Goal: Task Accomplishment & Management: Complete application form

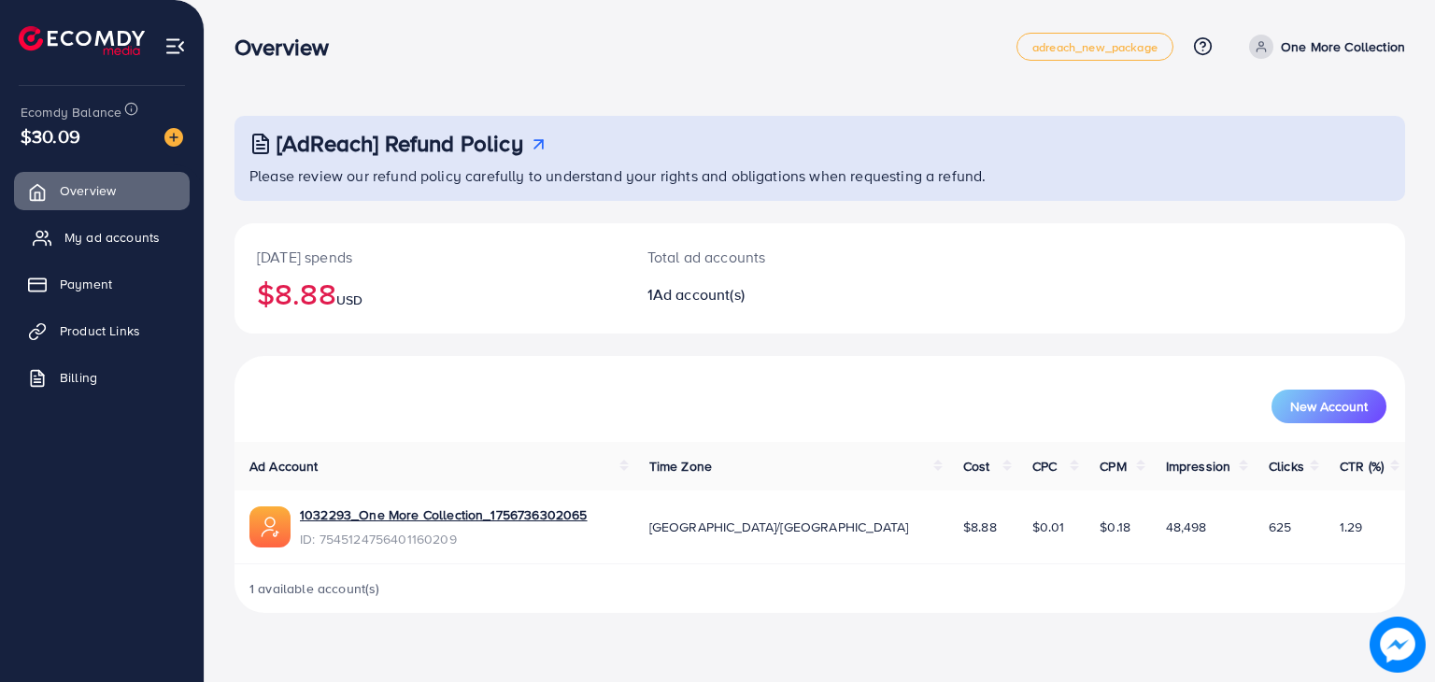
drag, startPoint x: 0, startPoint y: 0, endPoint x: 150, endPoint y: 241, distance: 283.7
click at [150, 241] on span "My ad accounts" at bounding box center [111, 237] width 95 height 19
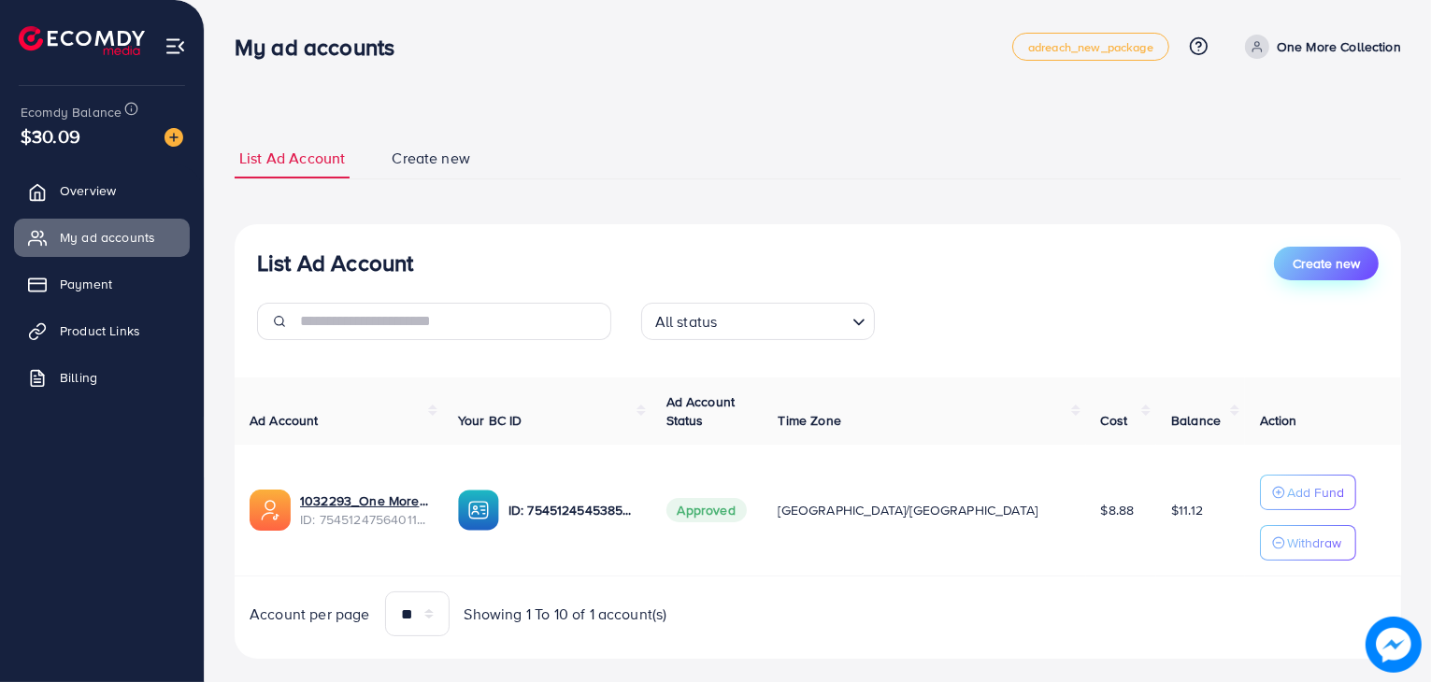
click at [1313, 259] on span "Create new" at bounding box center [1325, 263] width 67 height 19
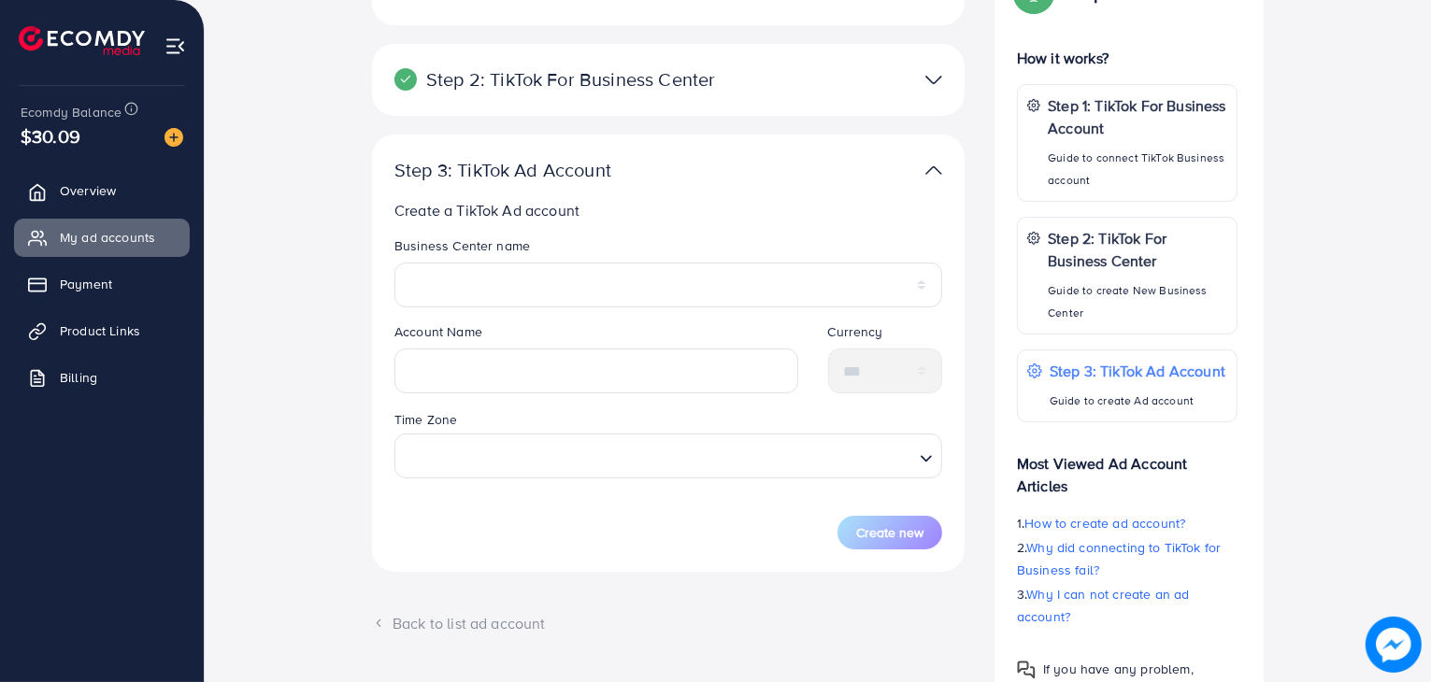
scroll to position [280, 0]
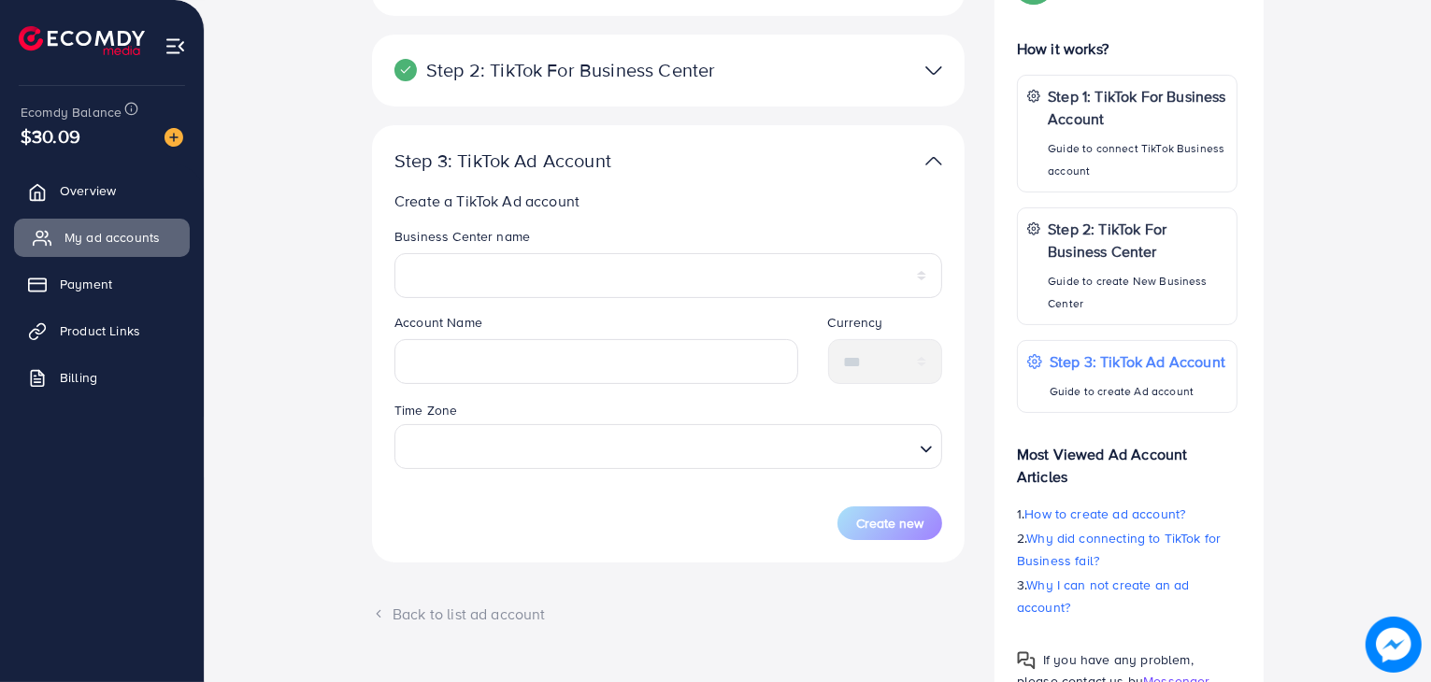
click at [162, 236] on link "My ad accounts" at bounding box center [102, 237] width 176 height 37
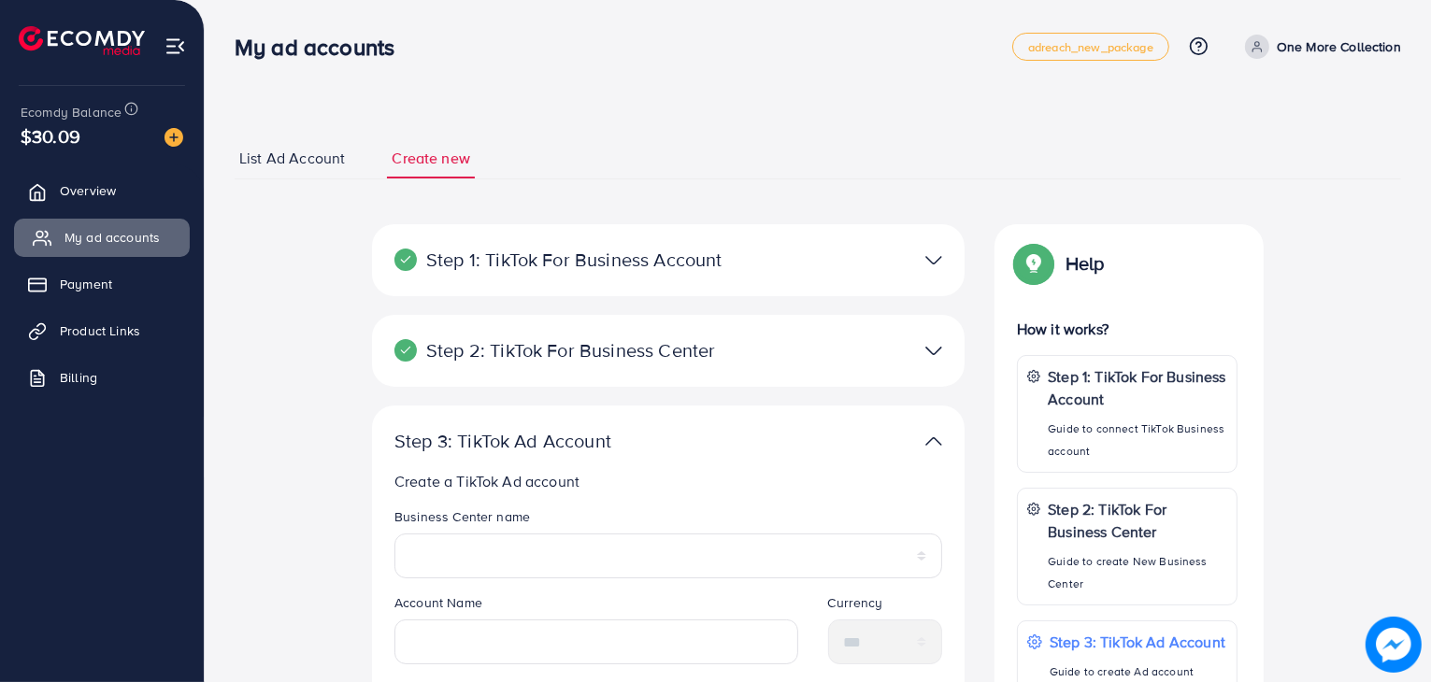
click at [163, 236] on link "My ad accounts" at bounding box center [102, 237] width 176 height 37
click at [280, 162] on span "List Ad Account" at bounding box center [292, 158] width 106 height 21
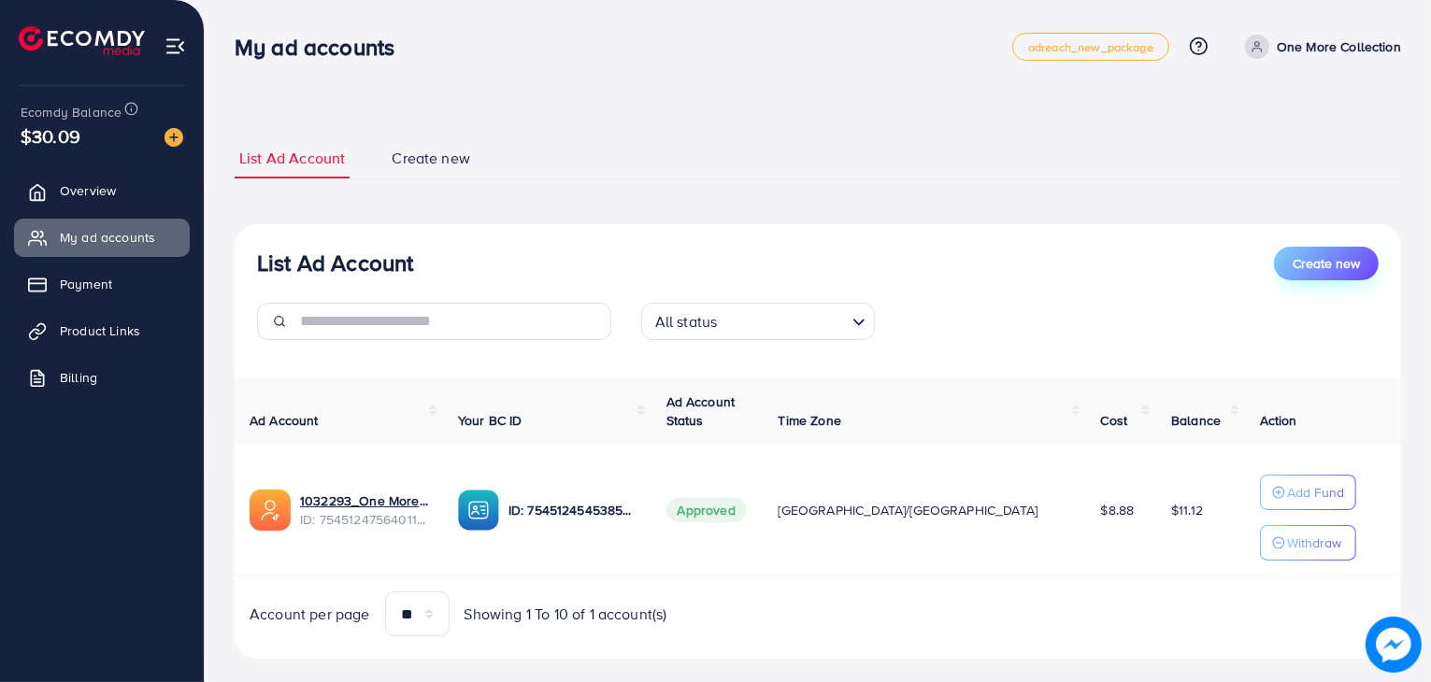
click at [1314, 264] on span "Create new" at bounding box center [1325, 263] width 67 height 19
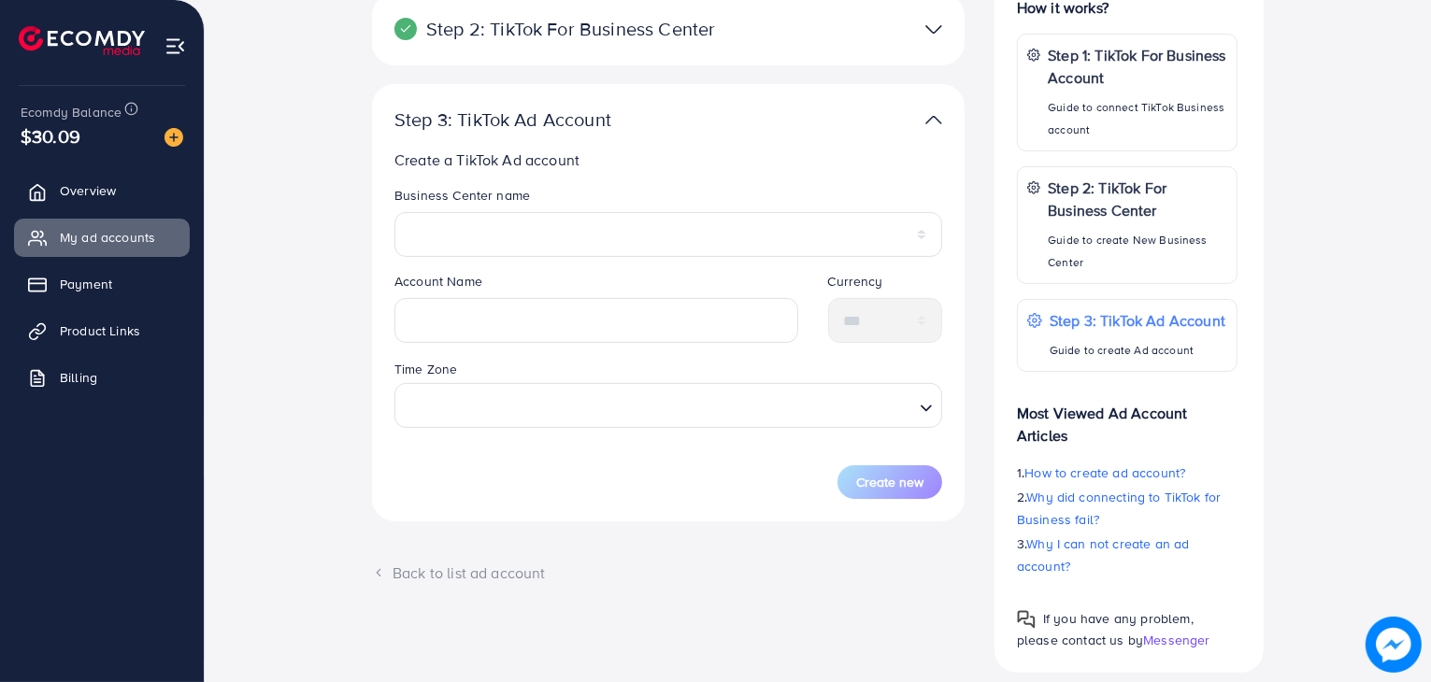
scroll to position [364, 0]
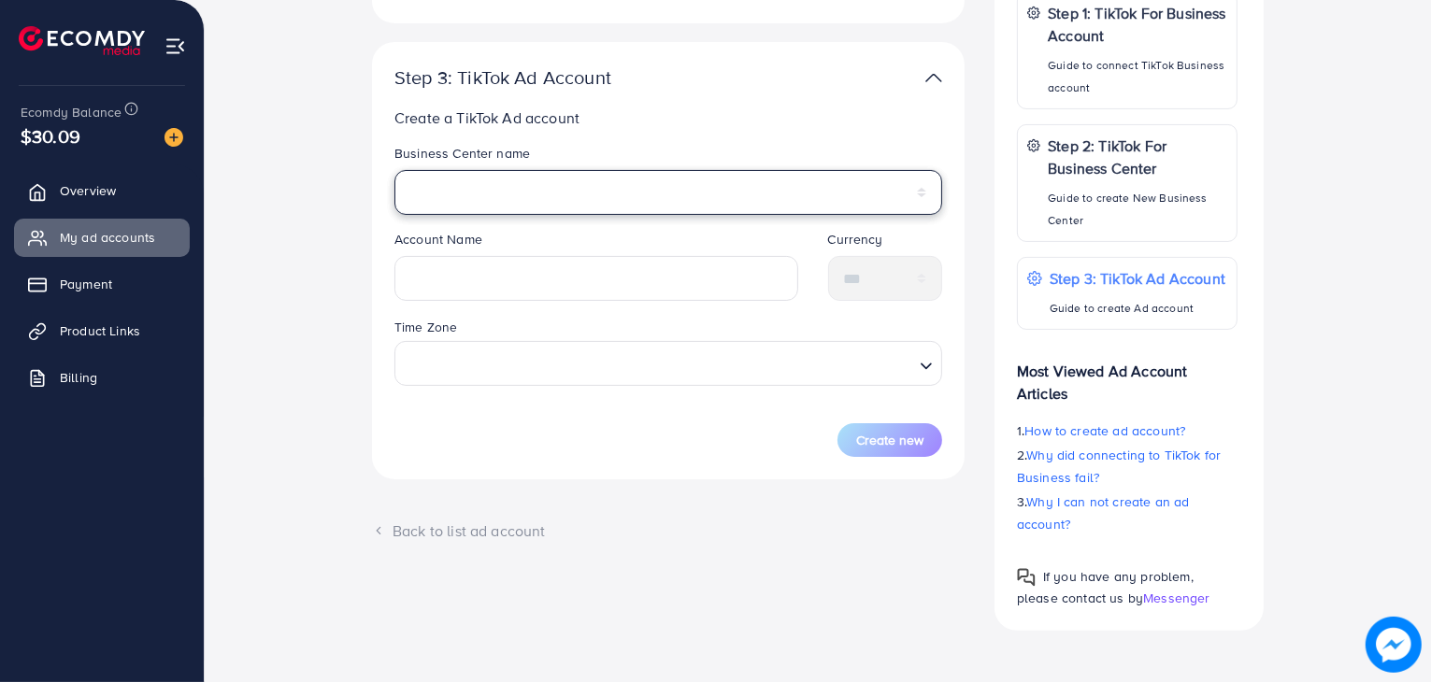
click at [695, 207] on select "**********" at bounding box center [668, 192] width 548 height 45
select select "**********"
click at [394, 170] on select "**********" at bounding box center [668, 192] width 548 height 45
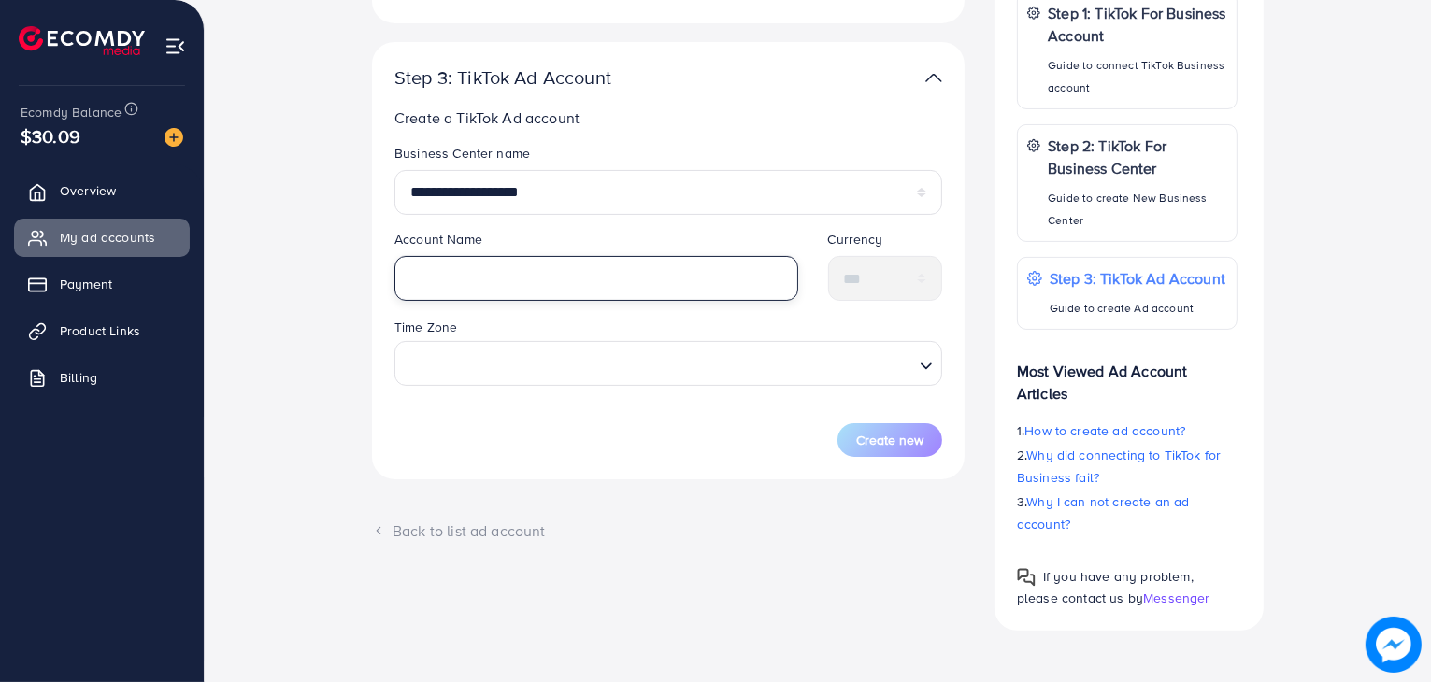
click at [625, 278] on input "text" at bounding box center [596, 278] width 404 height 45
click at [123, 188] on link "Overview" at bounding box center [102, 190] width 176 height 37
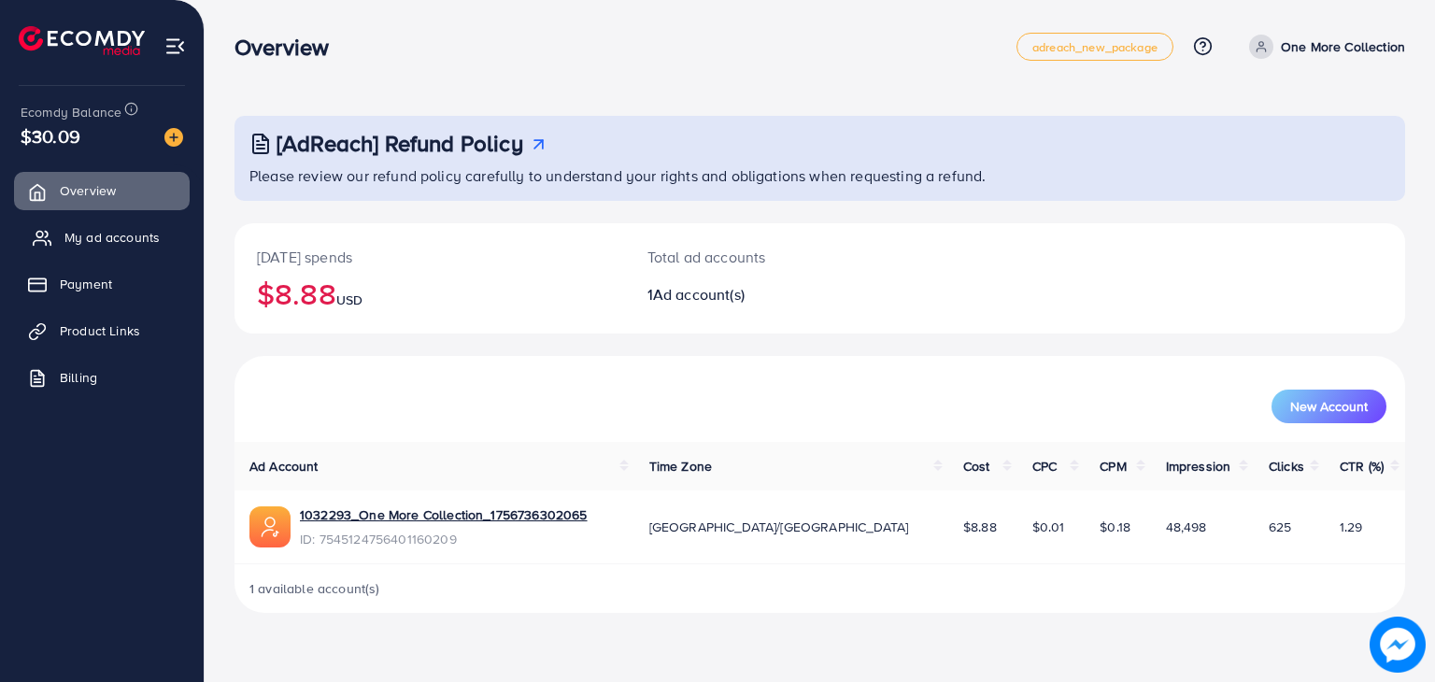
click at [138, 239] on span "My ad accounts" at bounding box center [111, 237] width 95 height 19
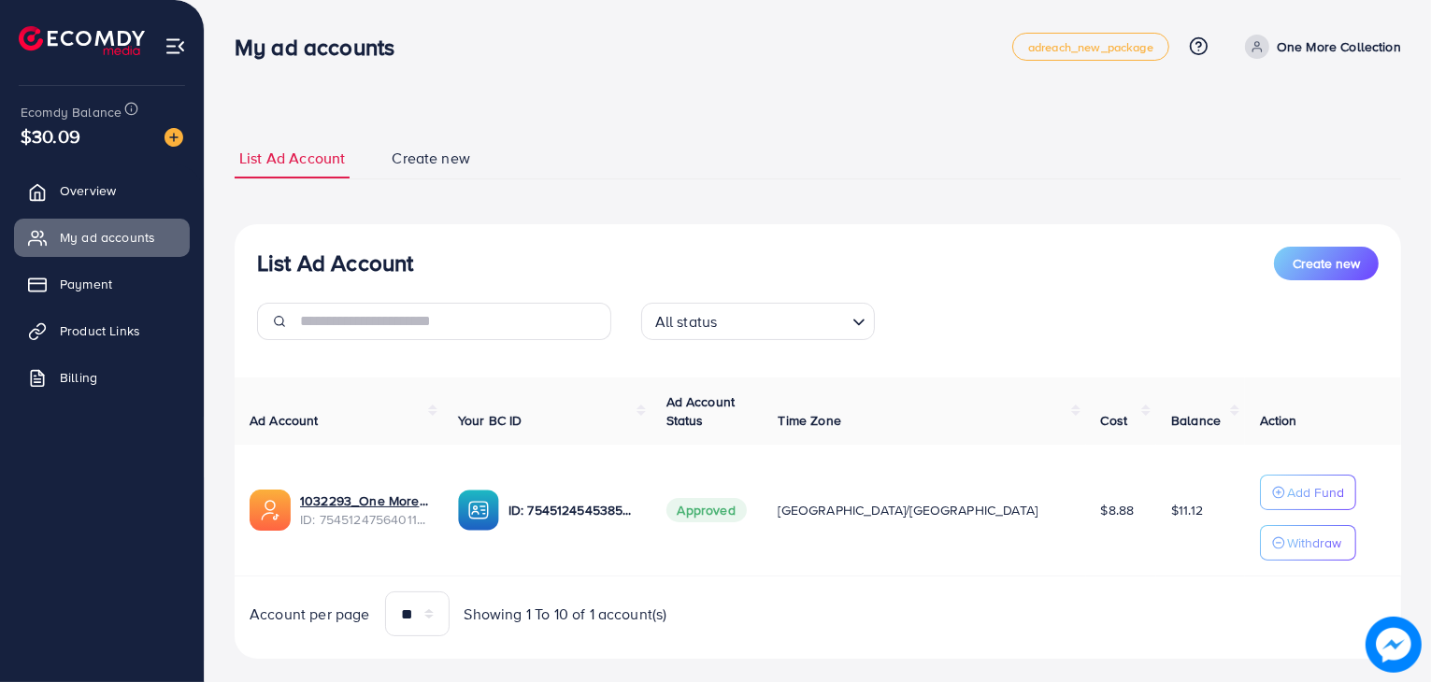
scroll to position [28, 0]
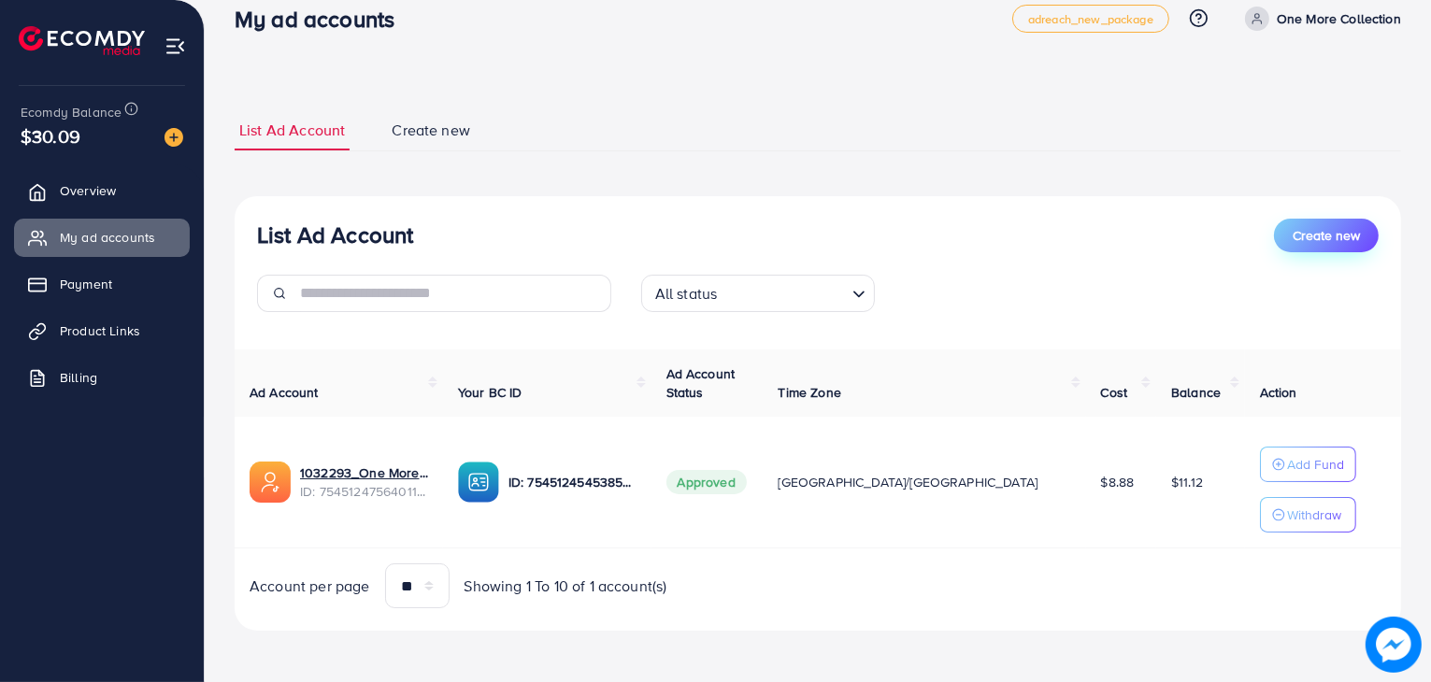
click at [1320, 222] on button "Create new" at bounding box center [1326, 236] width 105 height 34
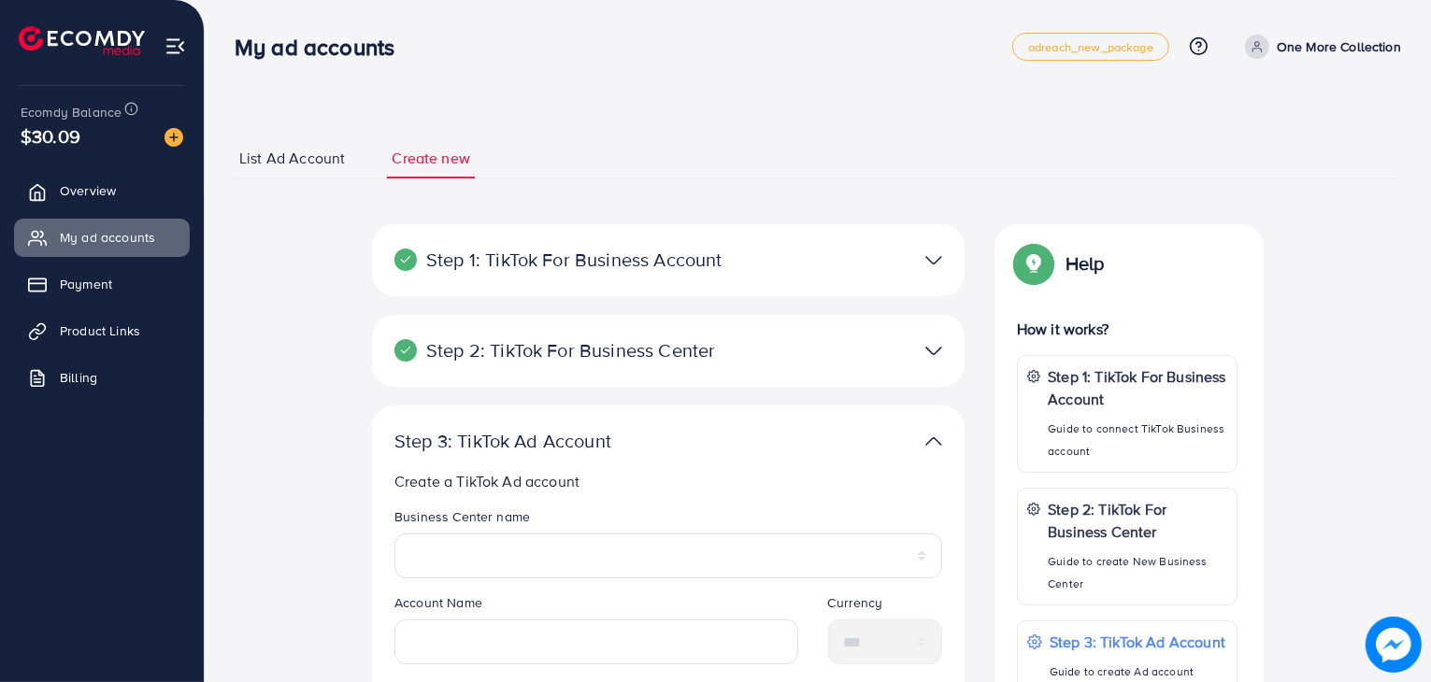
click at [938, 267] on img at bounding box center [933, 260] width 17 height 27
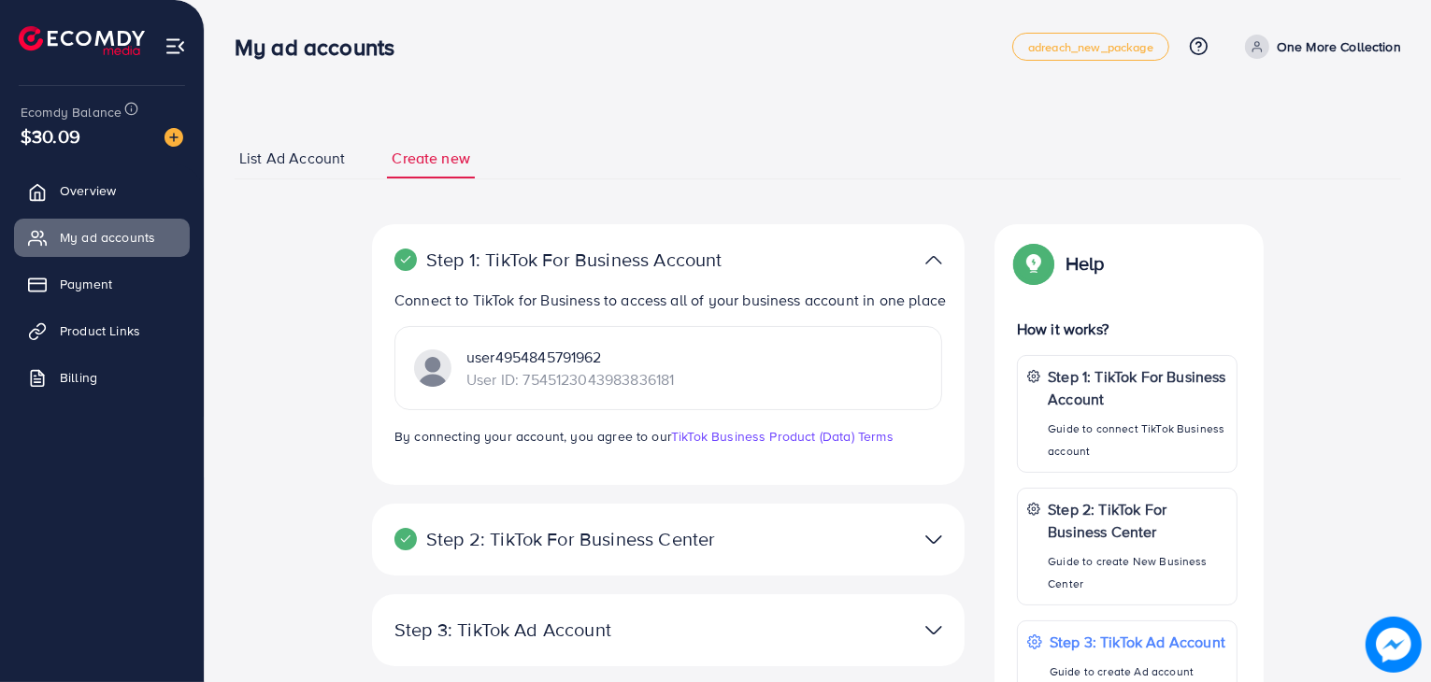
click at [916, 553] on div at bounding box center [860, 539] width 193 height 27
click at [939, 553] on img at bounding box center [933, 539] width 17 height 27
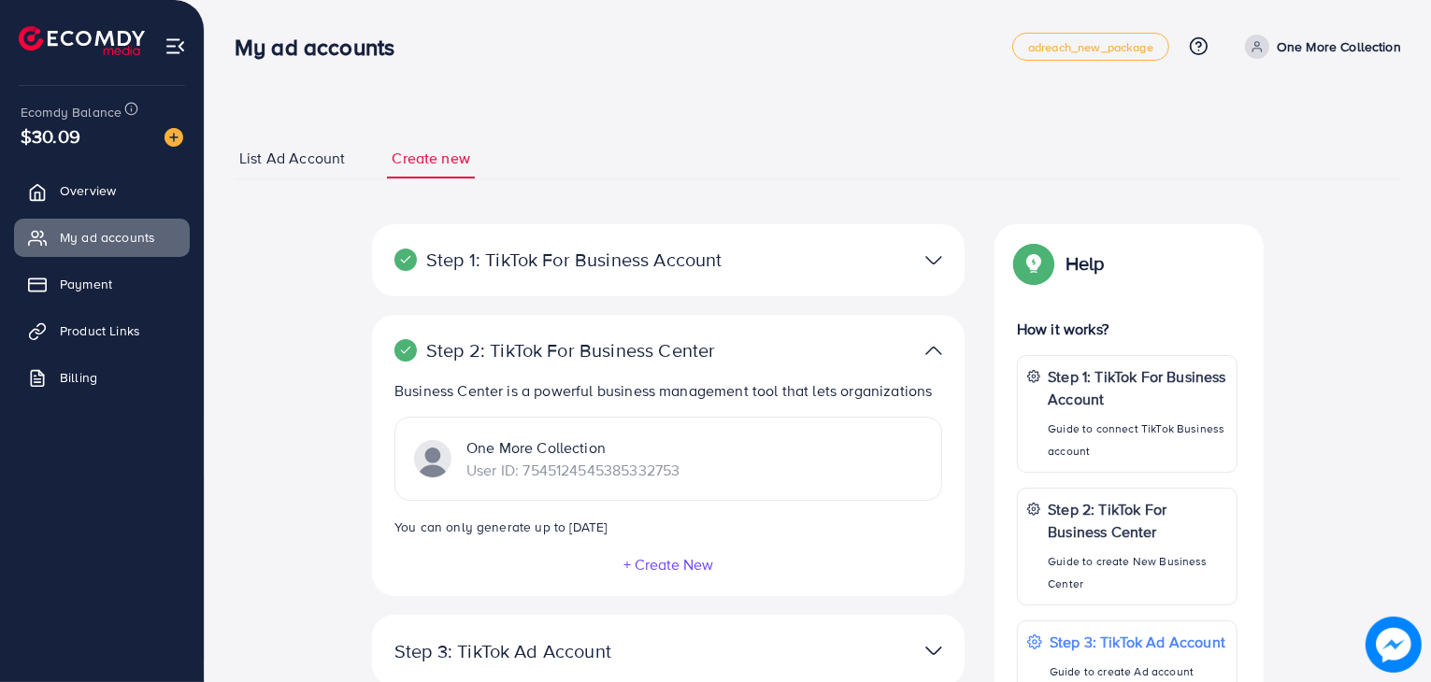
click at [644, 560] on button "+ Create New" at bounding box center [668, 564] width 92 height 17
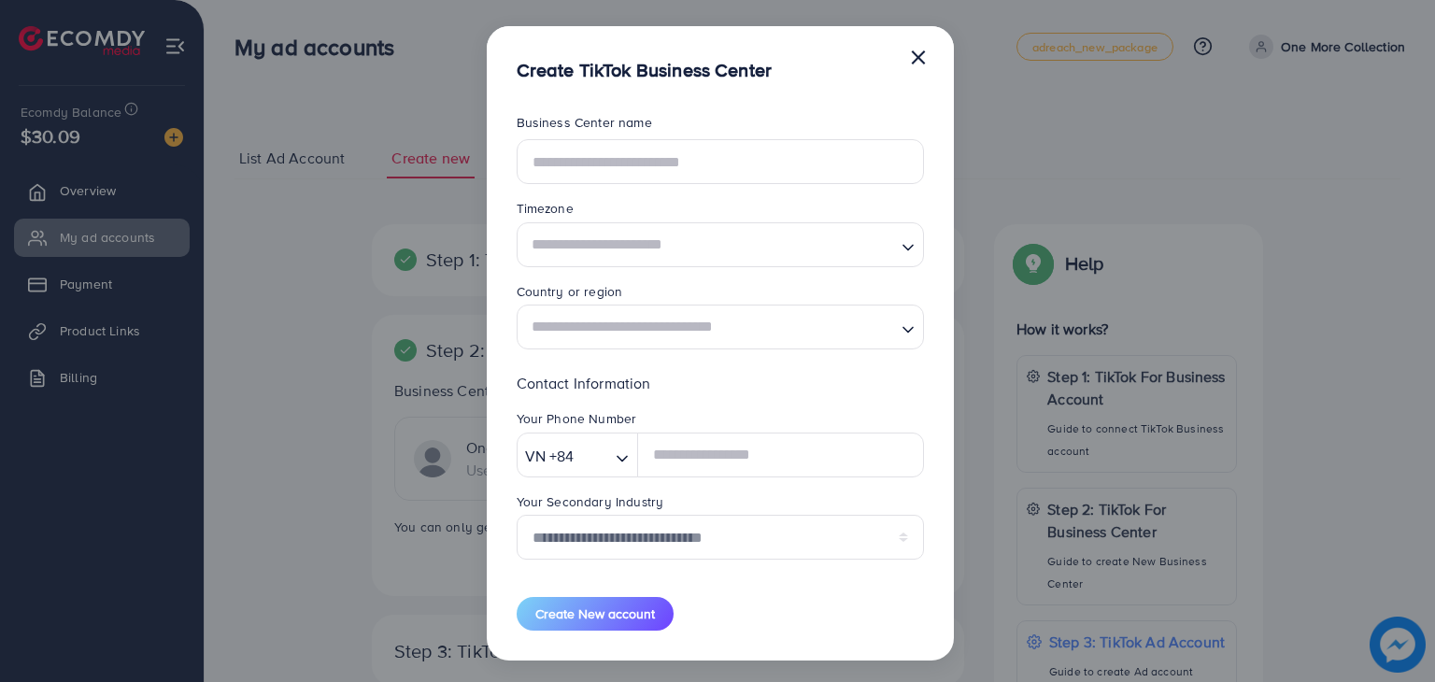
click at [911, 53] on button "×" at bounding box center [918, 55] width 19 height 37
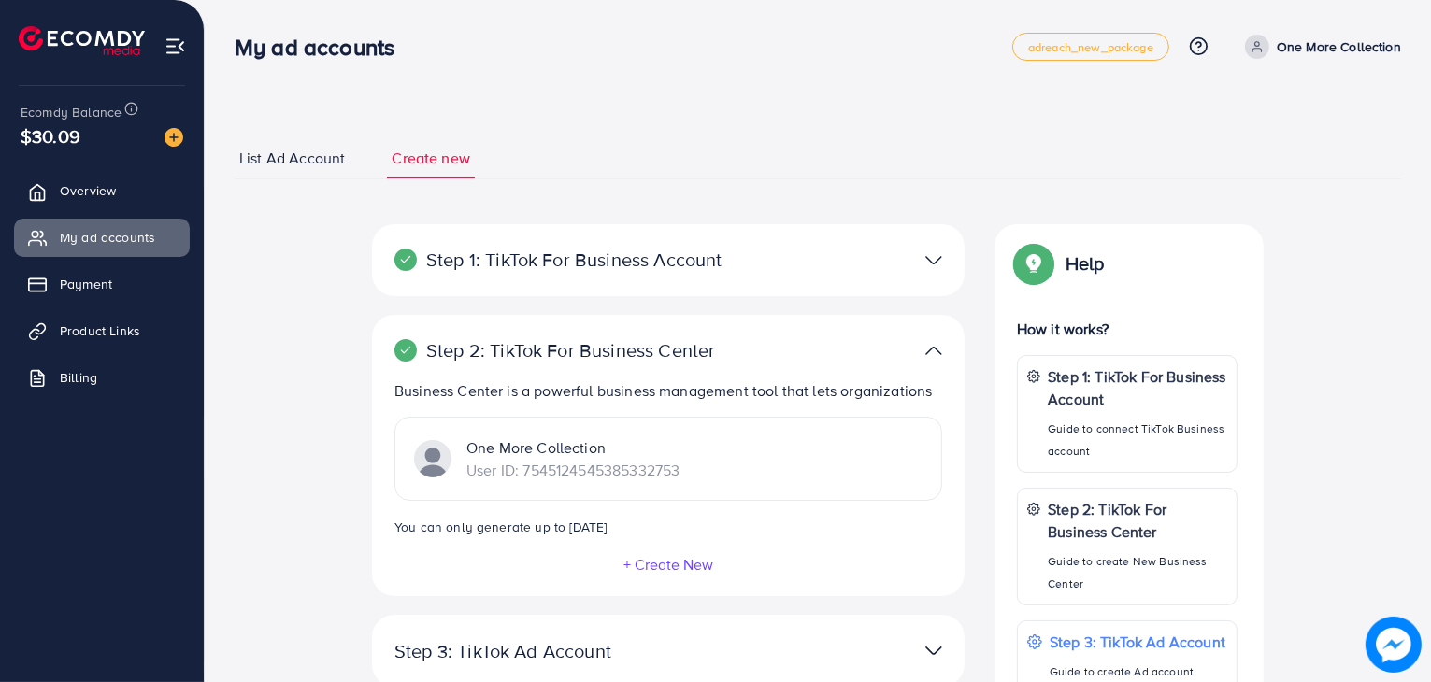
click at [345, 153] on link "List Ad Account" at bounding box center [292, 158] width 115 height 40
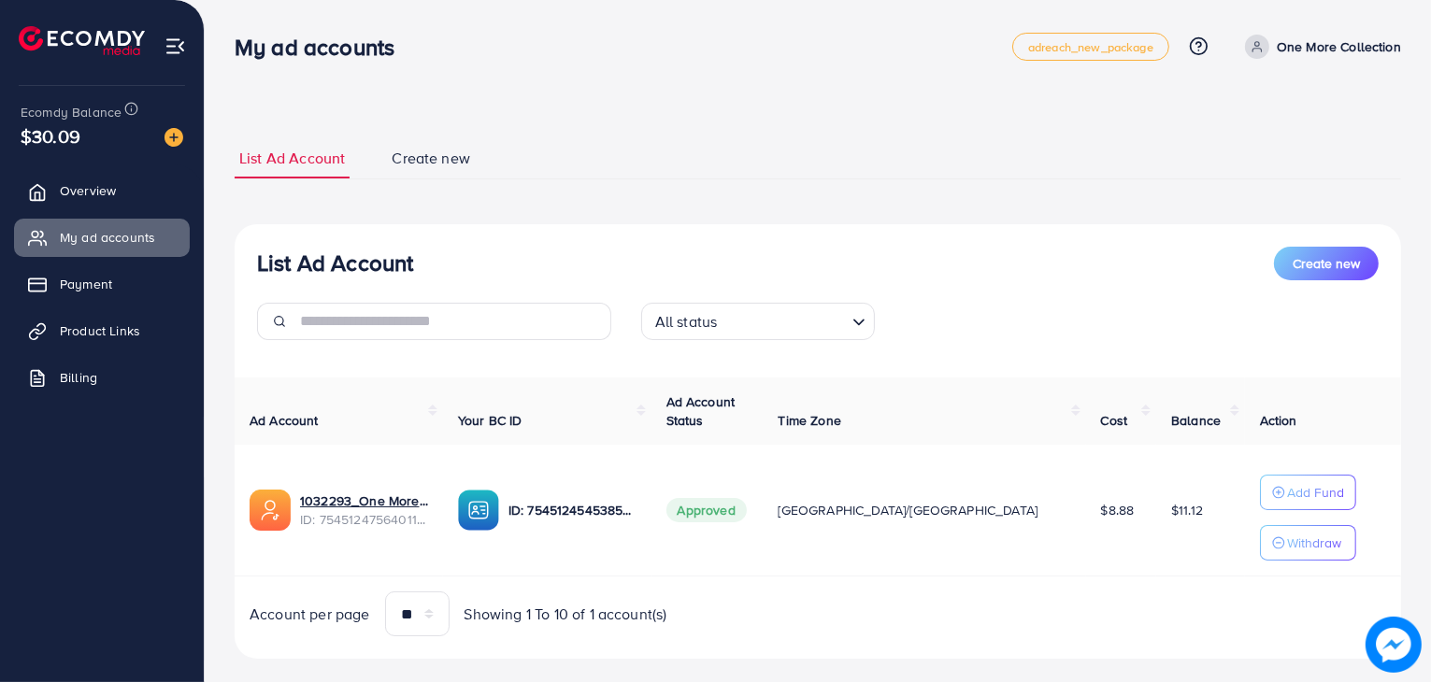
click at [1348, 245] on div "List Ad Account Create new All status Loading... Ad Account Your BC ID Ad Accou…" at bounding box center [818, 441] width 1166 height 435
click at [1323, 261] on span "Create new" at bounding box center [1325, 263] width 67 height 19
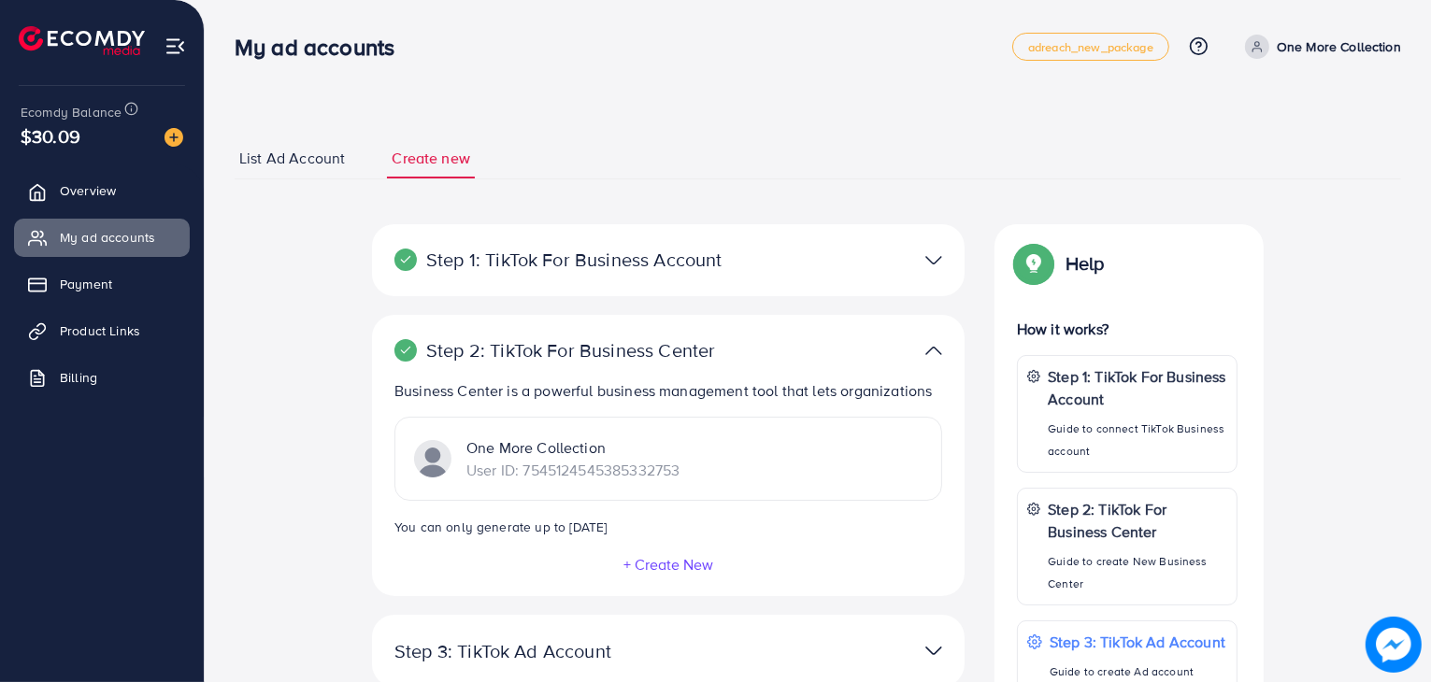
click at [942, 169] on ul "List Ad Account Create new" at bounding box center [818, 158] width 1166 height 41
click at [81, 334] on span "Product Links" at bounding box center [104, 330] width 80 height 19
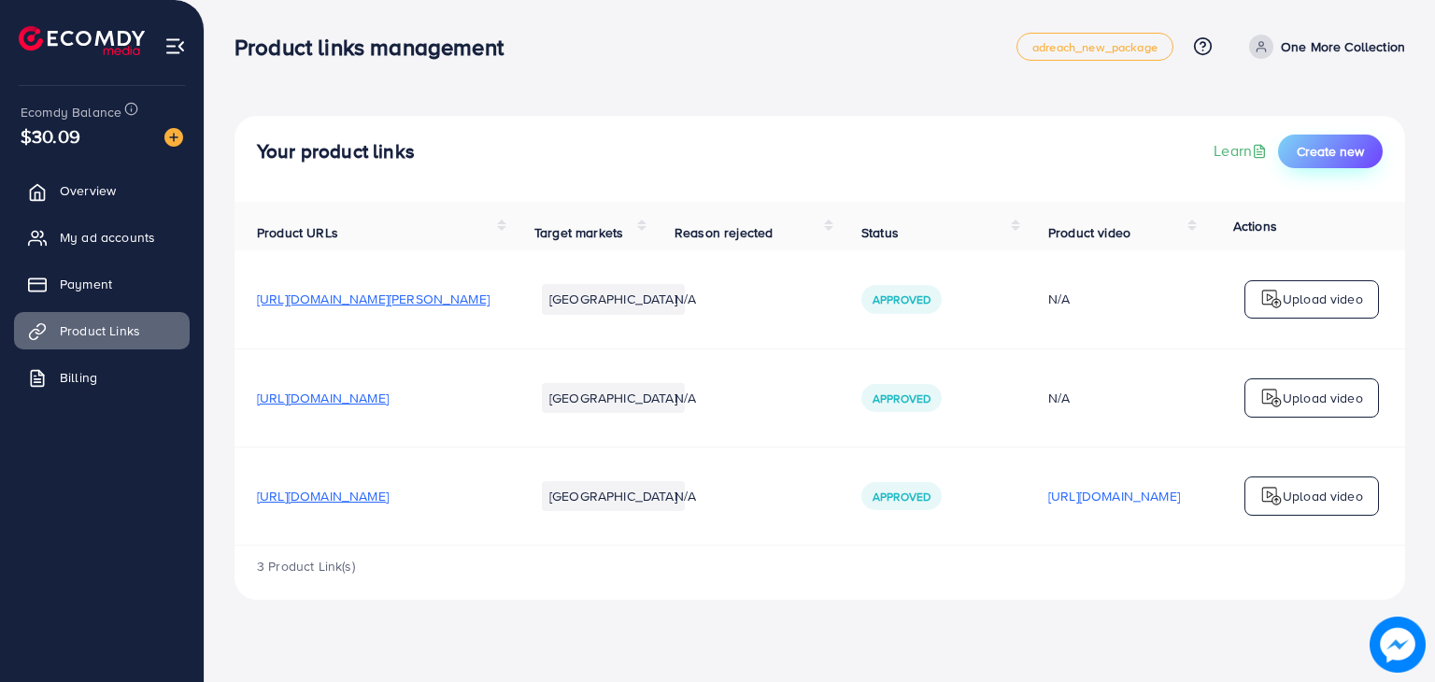
click at [1321, 155] on span "Create new" at bounding box center [1330, 151] width 67 height 19
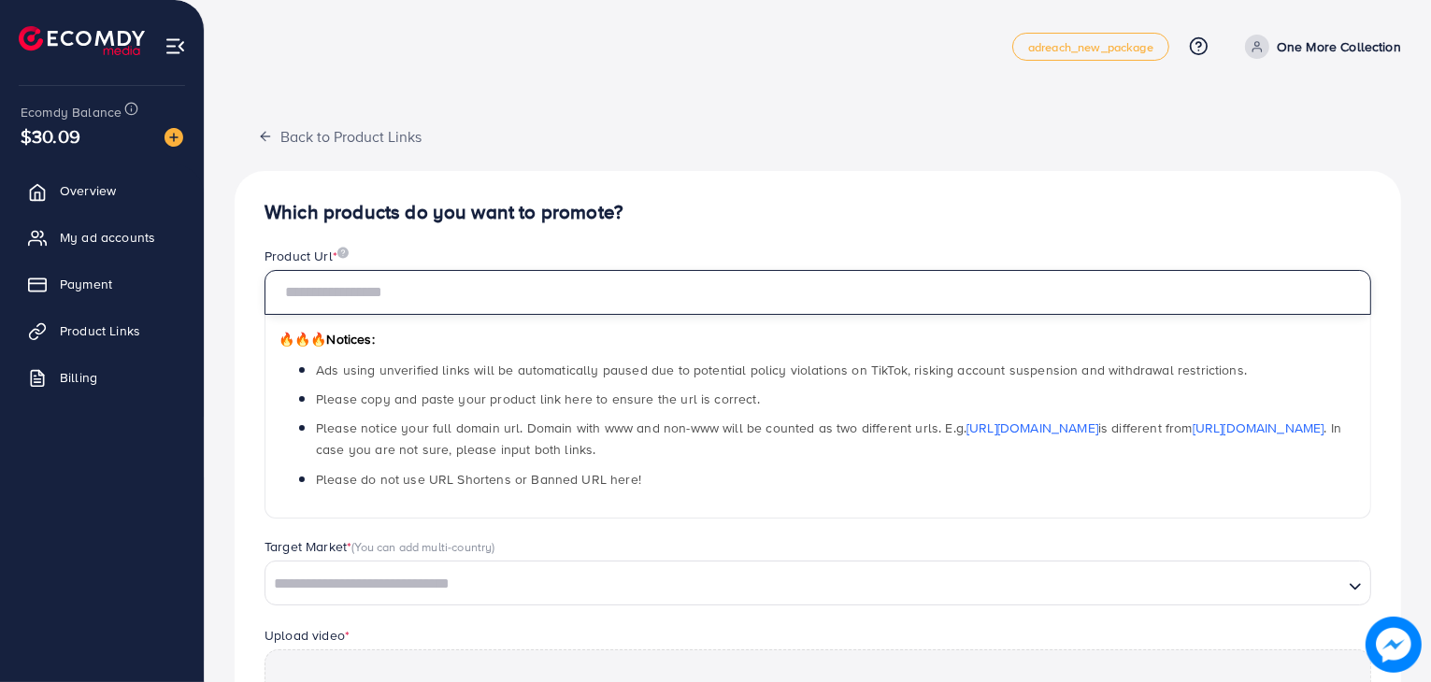
click at [478, 291] on input "text" at bounding box center [817, 292] width 1106 height 45
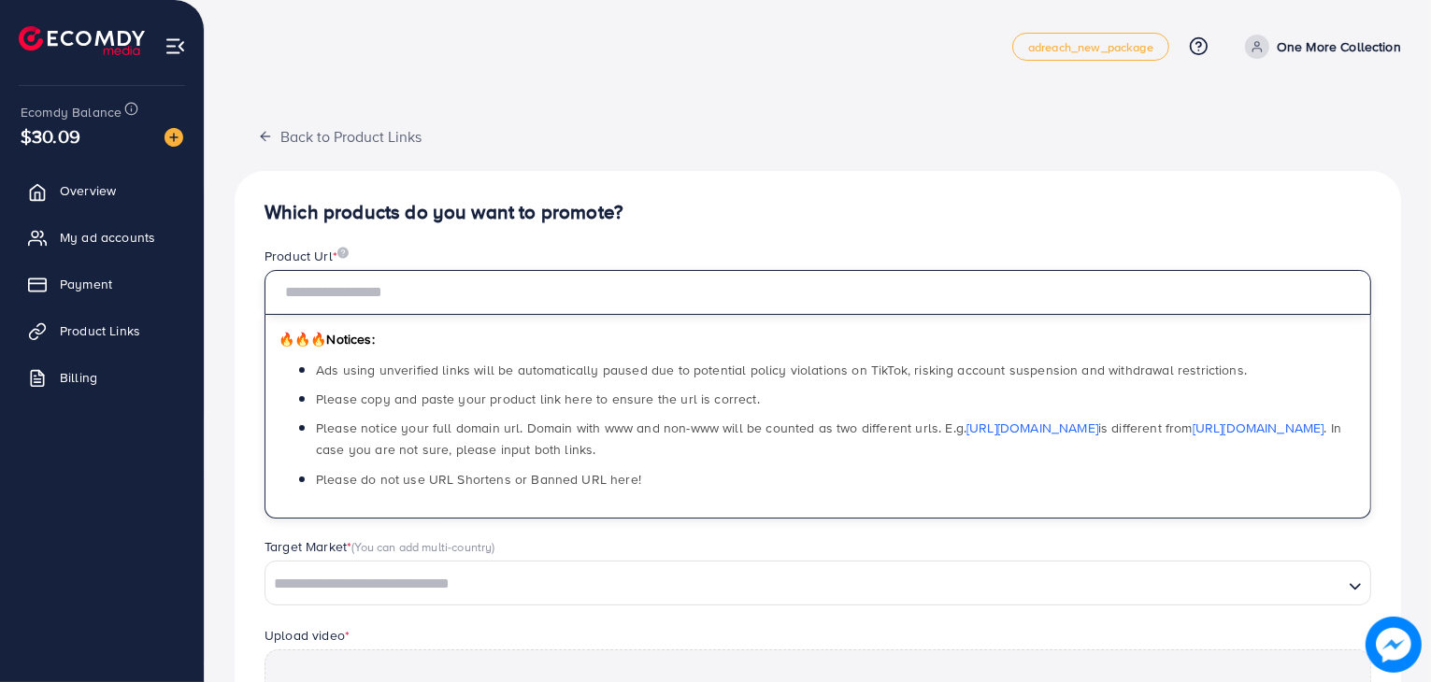
paste input "**********"
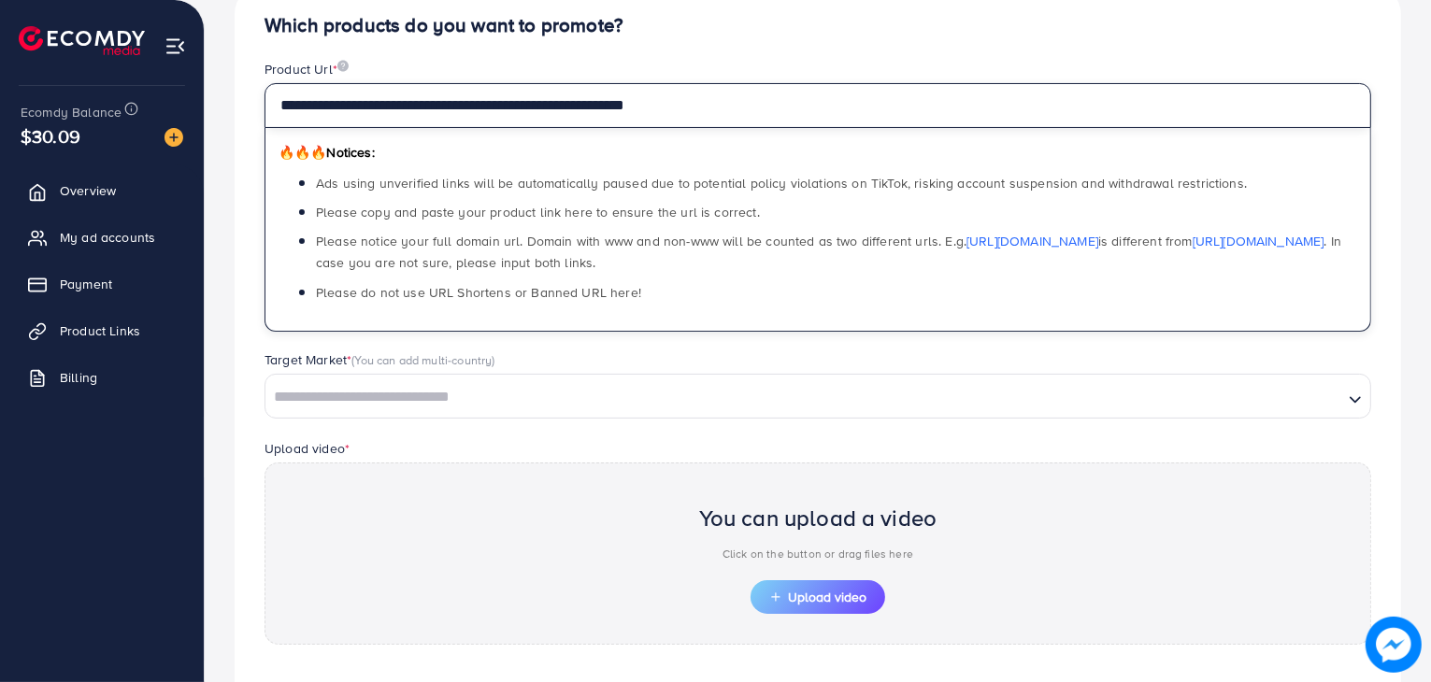
scroll to position [280, 0]
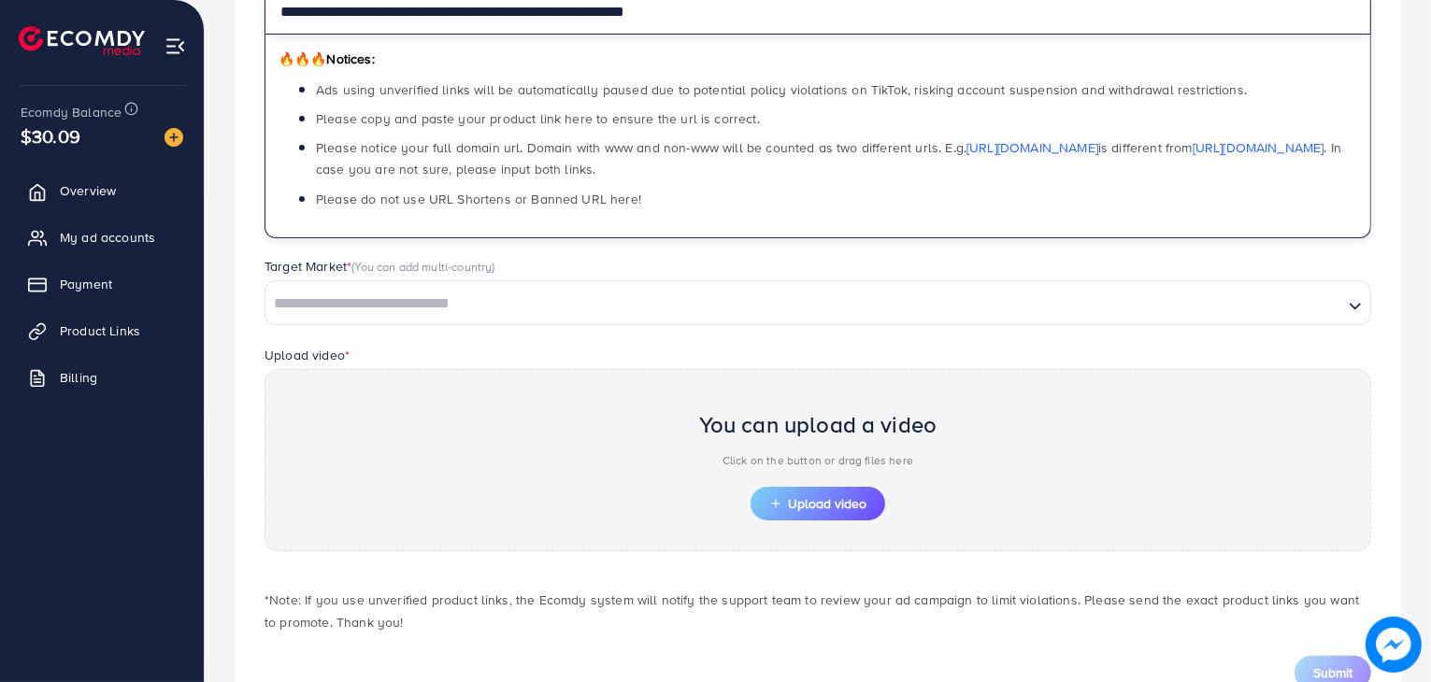
type input "**********"
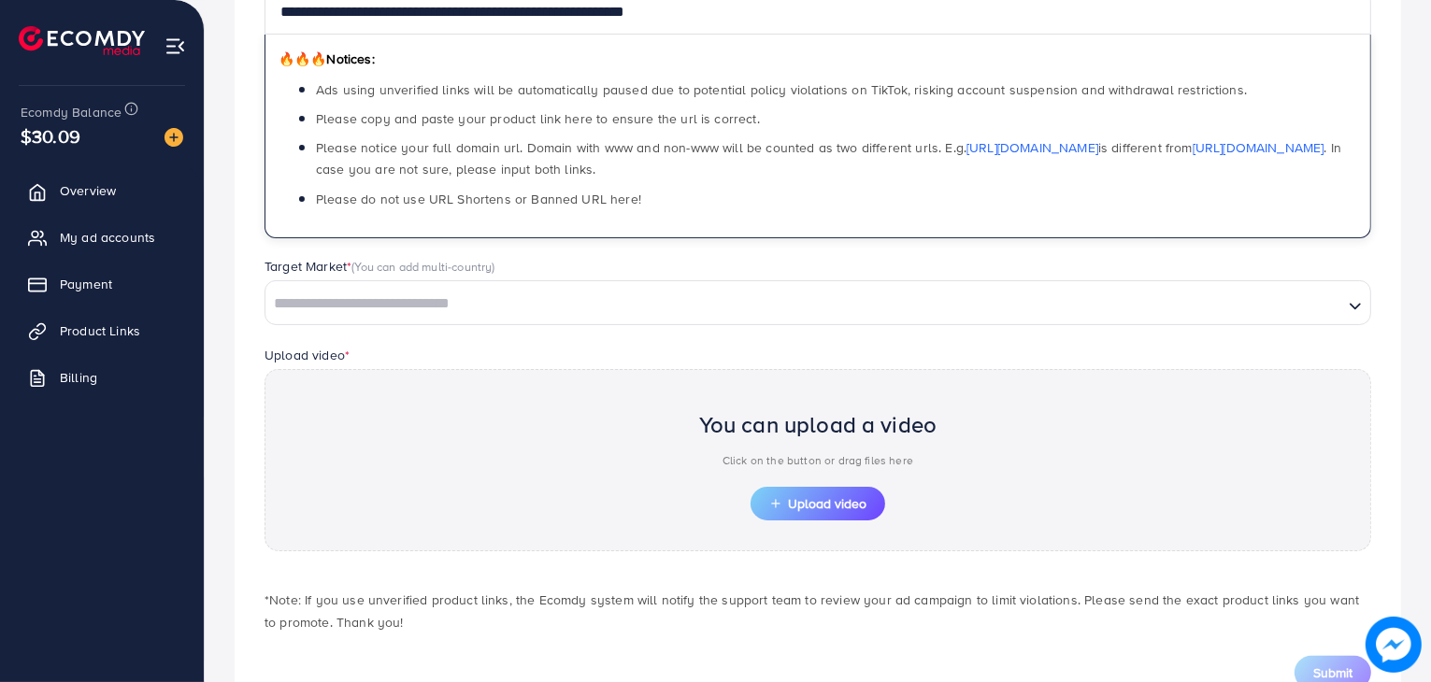
click at [1353, 315] on div "Loading..." at bounding box center [1356, 302] width 27 height 33
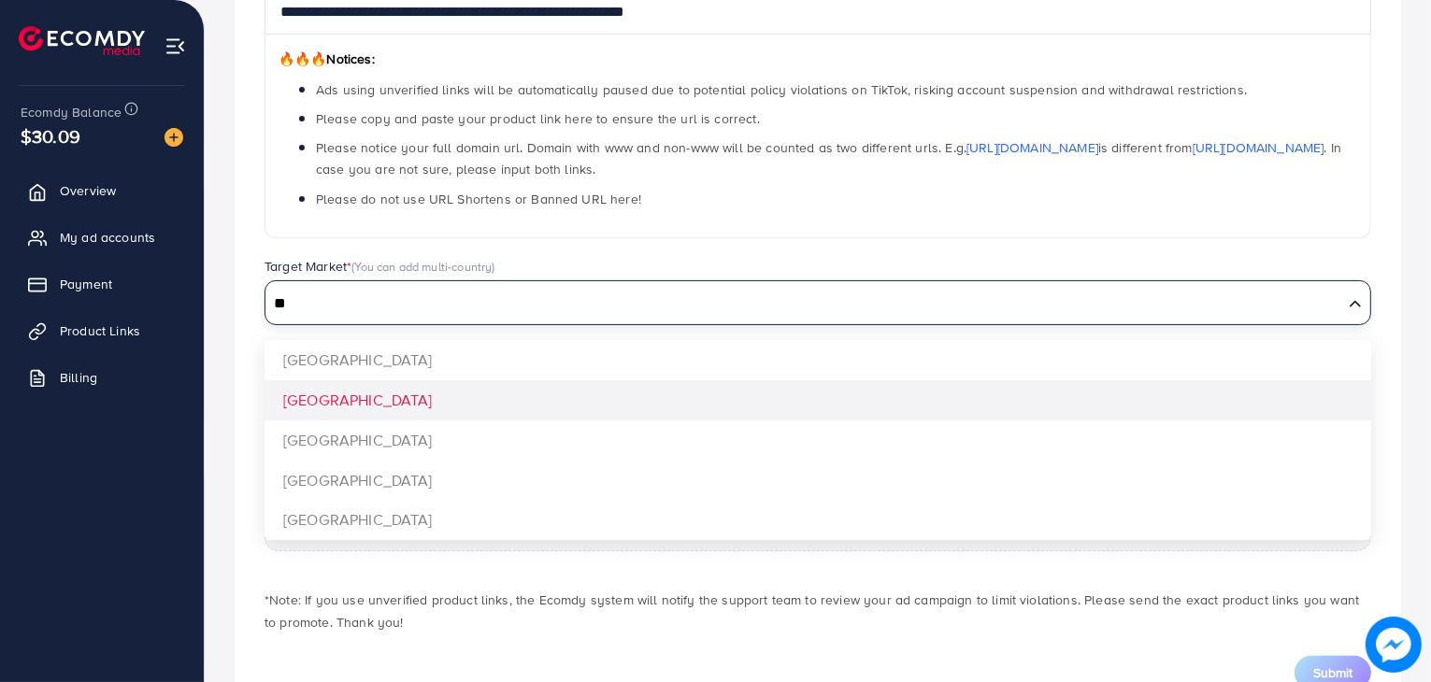
type input "**"
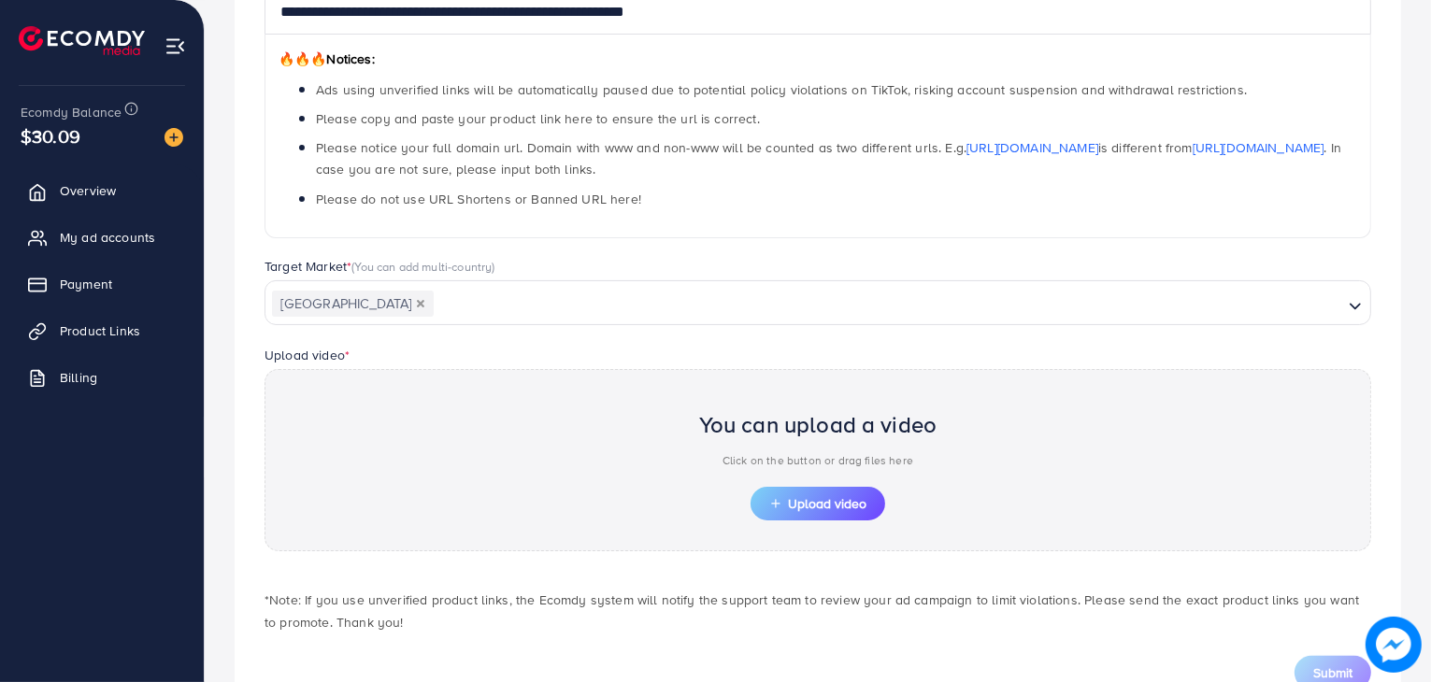
click at [342, 405] on div "**********" at bounding box center [818, 305] width 1166 height 829
click at [785, 493] on button "Upload video" at bounding box center [817, 504] width 135 height 34
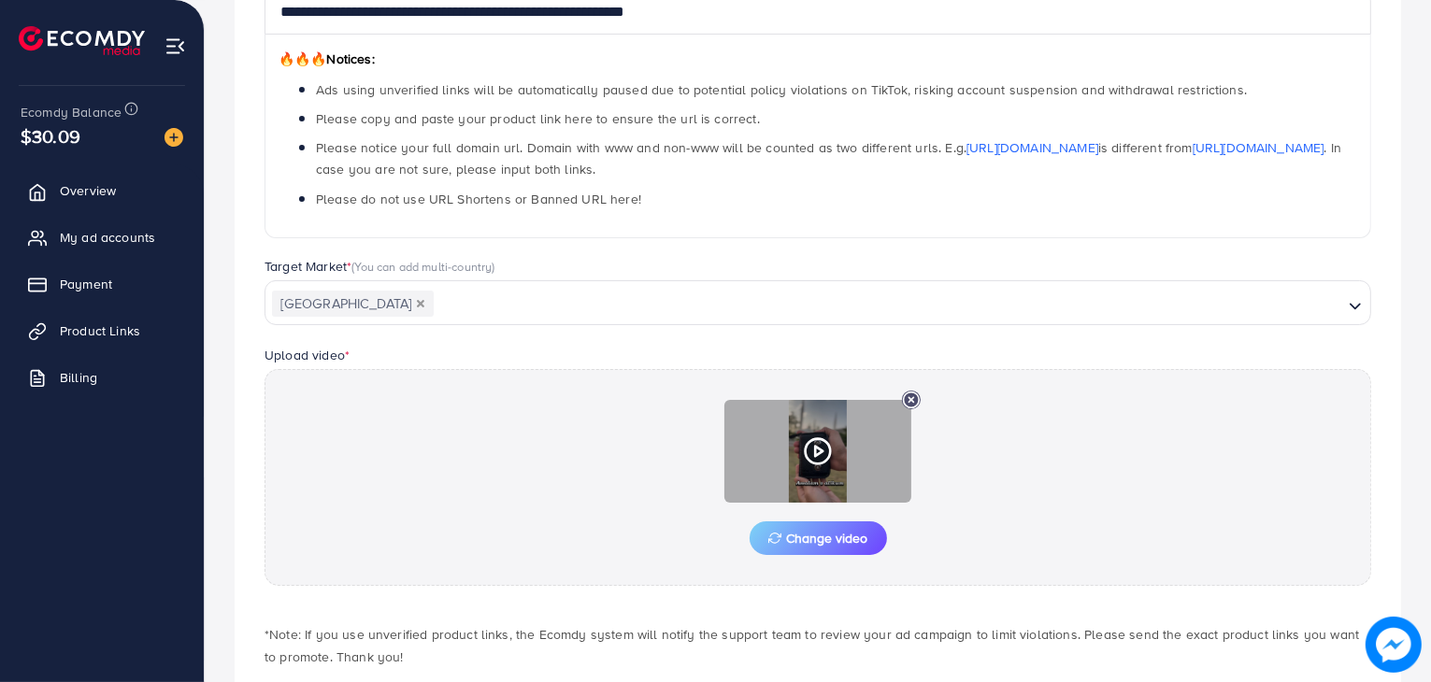
click at [810, 448] on icon at bounding box center [818, 451] width 30 height 30
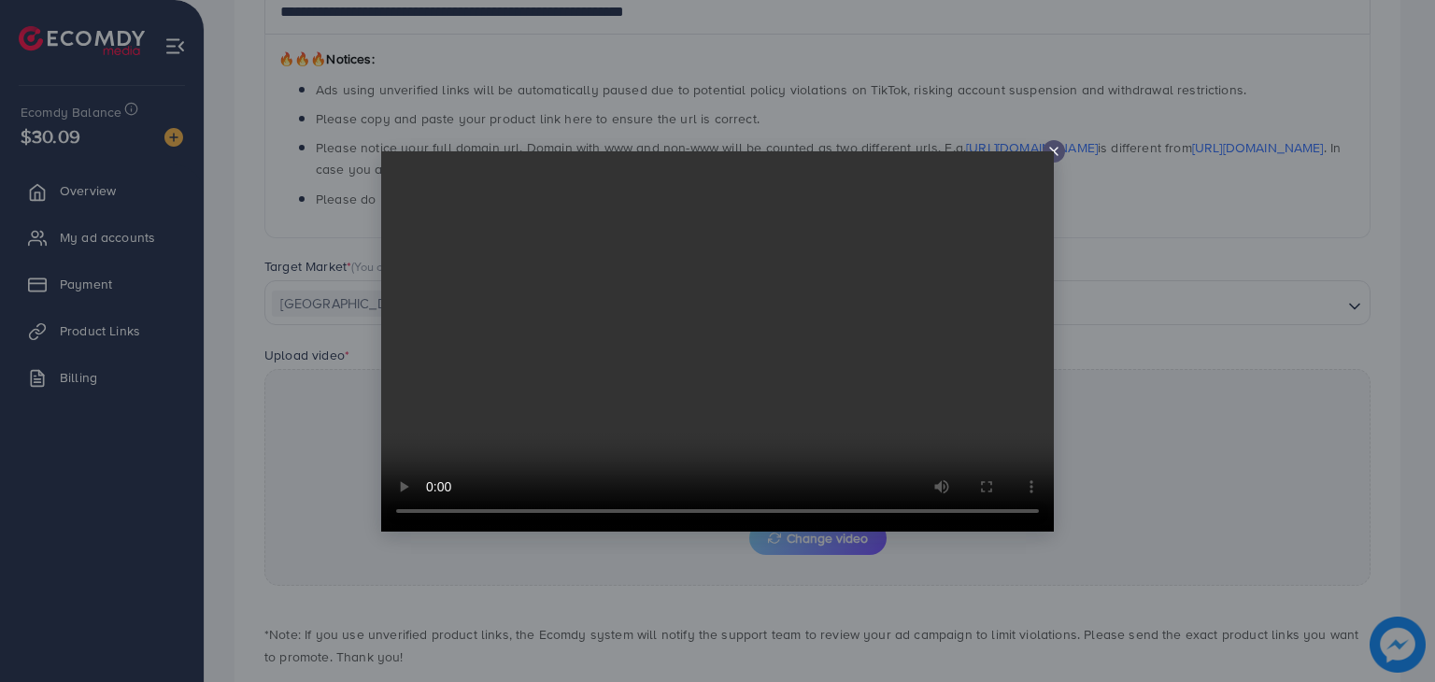
click at [1054, 150] on line at bounding box center [1053, 151] width 7 height 7
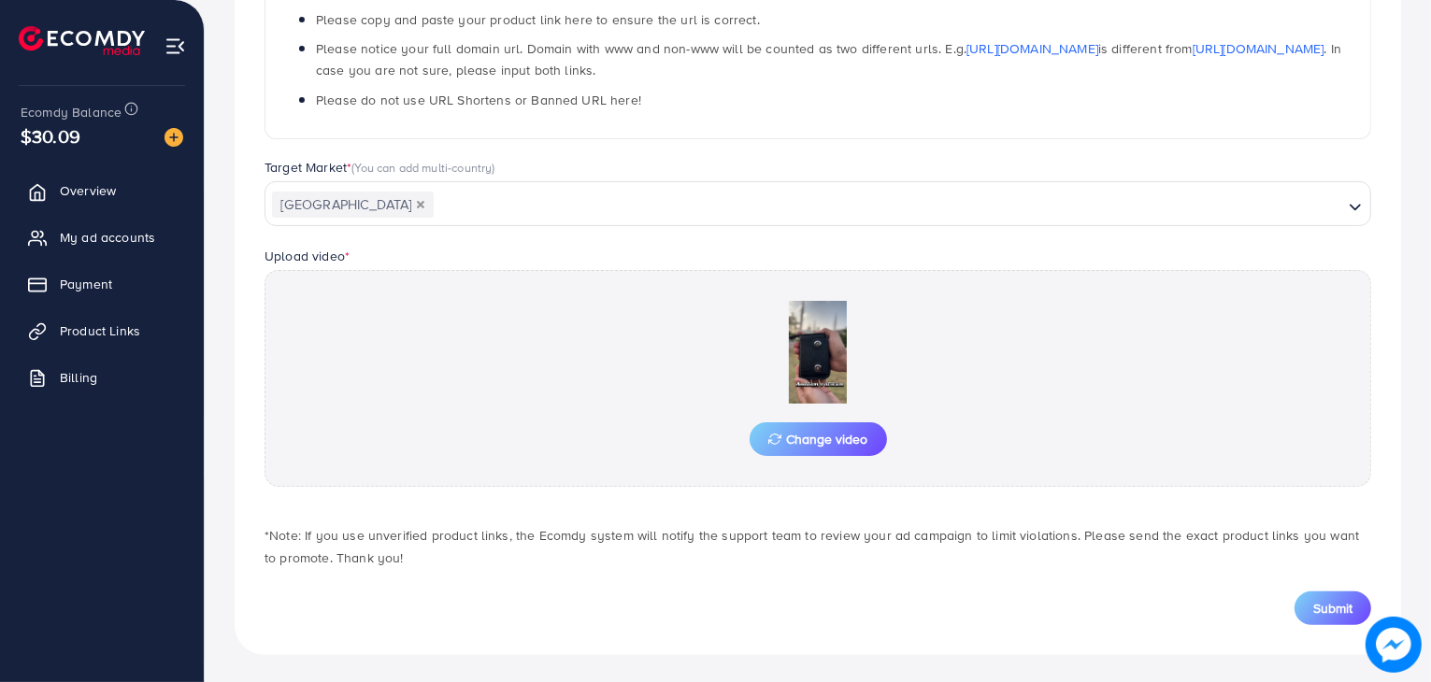
scroll to position [381, 0]
click at [1321, 597] on span "Submit" at bounding box center [1332, 606] width 39 height 19
